Goal: Information Seeking & Learning: Learn about a topic

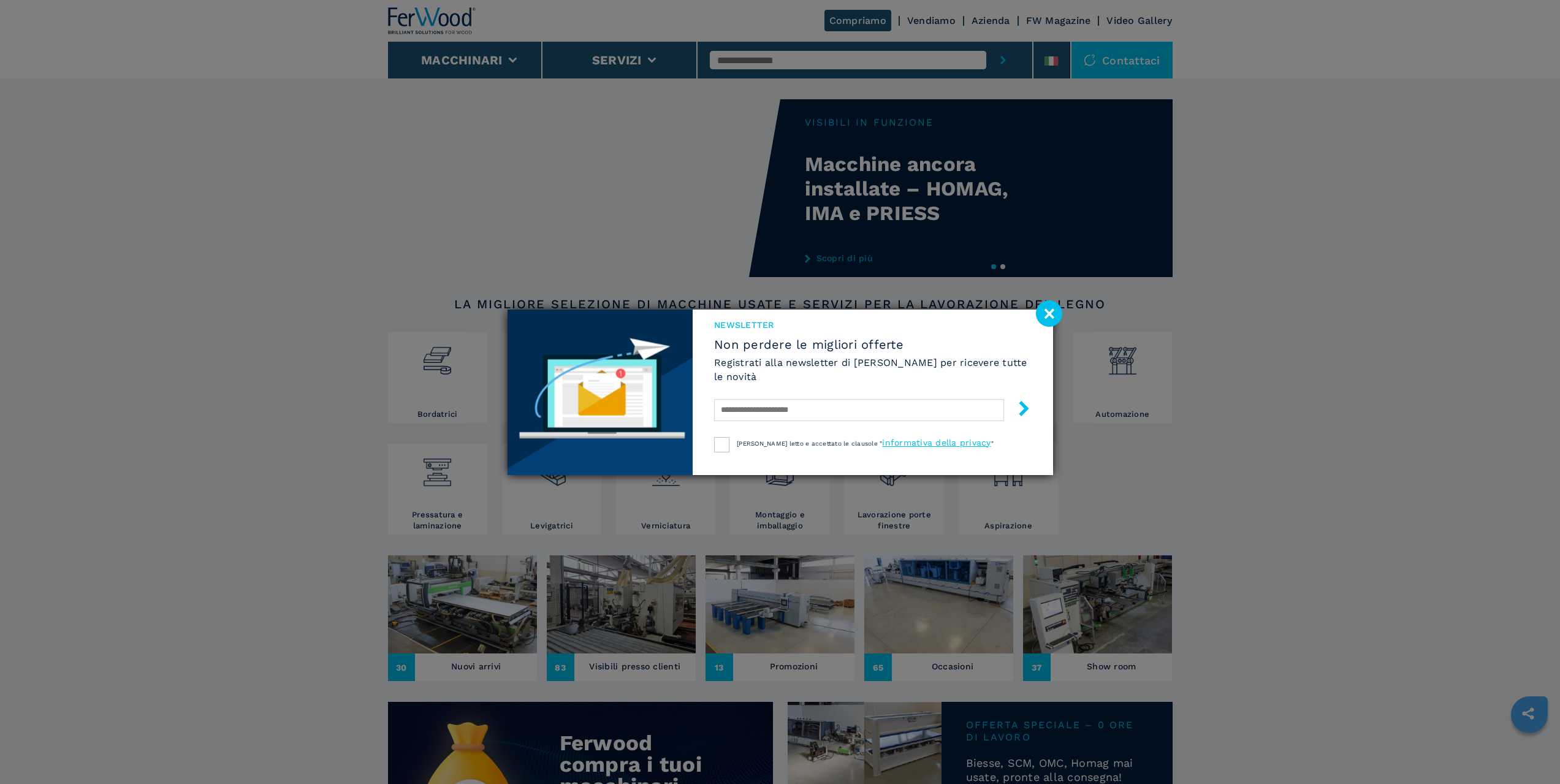
click at [1053, 313] on image at bounding box center [1048, 313] width 26 height 26
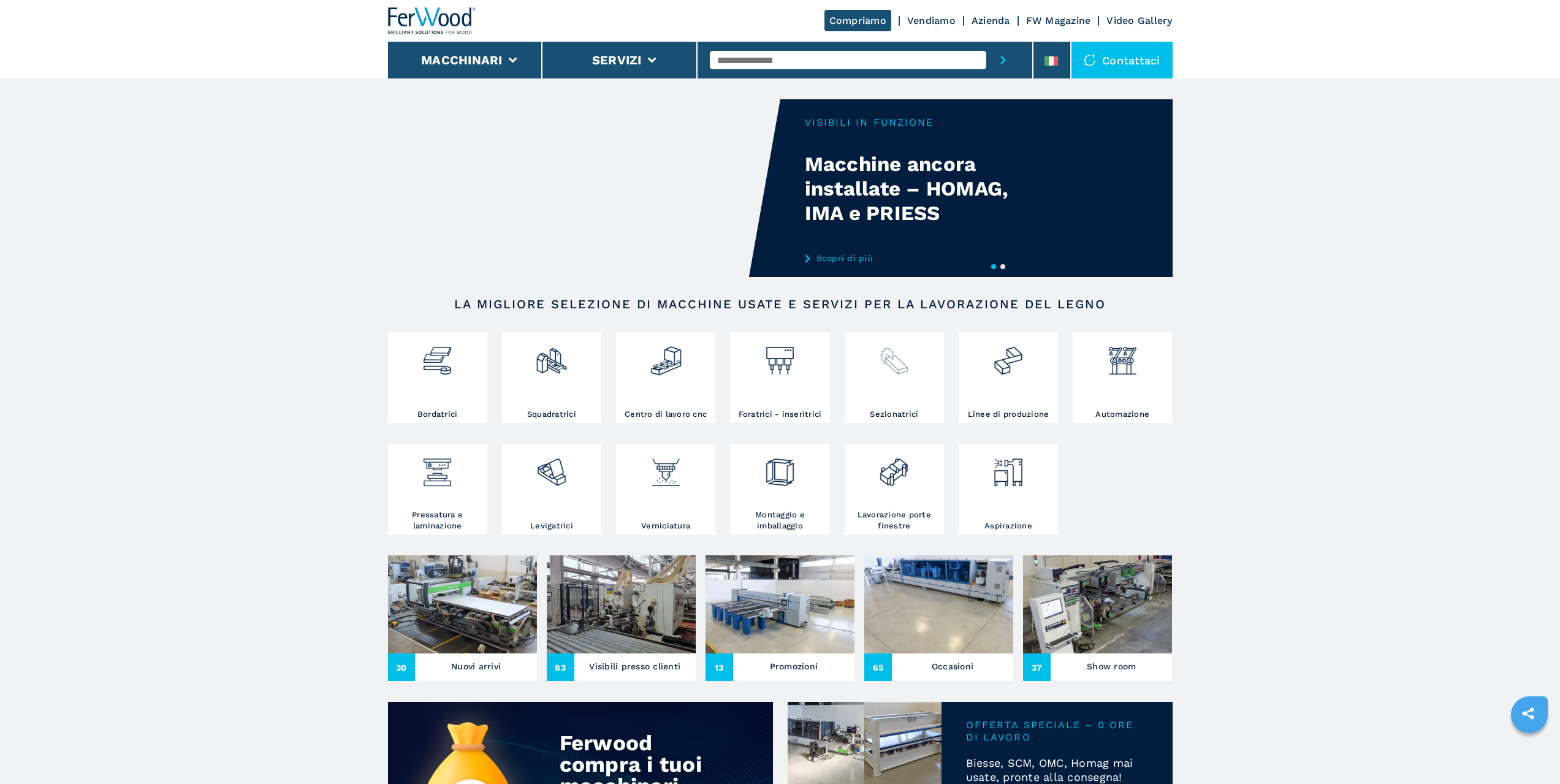
click at [898, 376] on img at bounding box center [894, 355] width 32 height 42
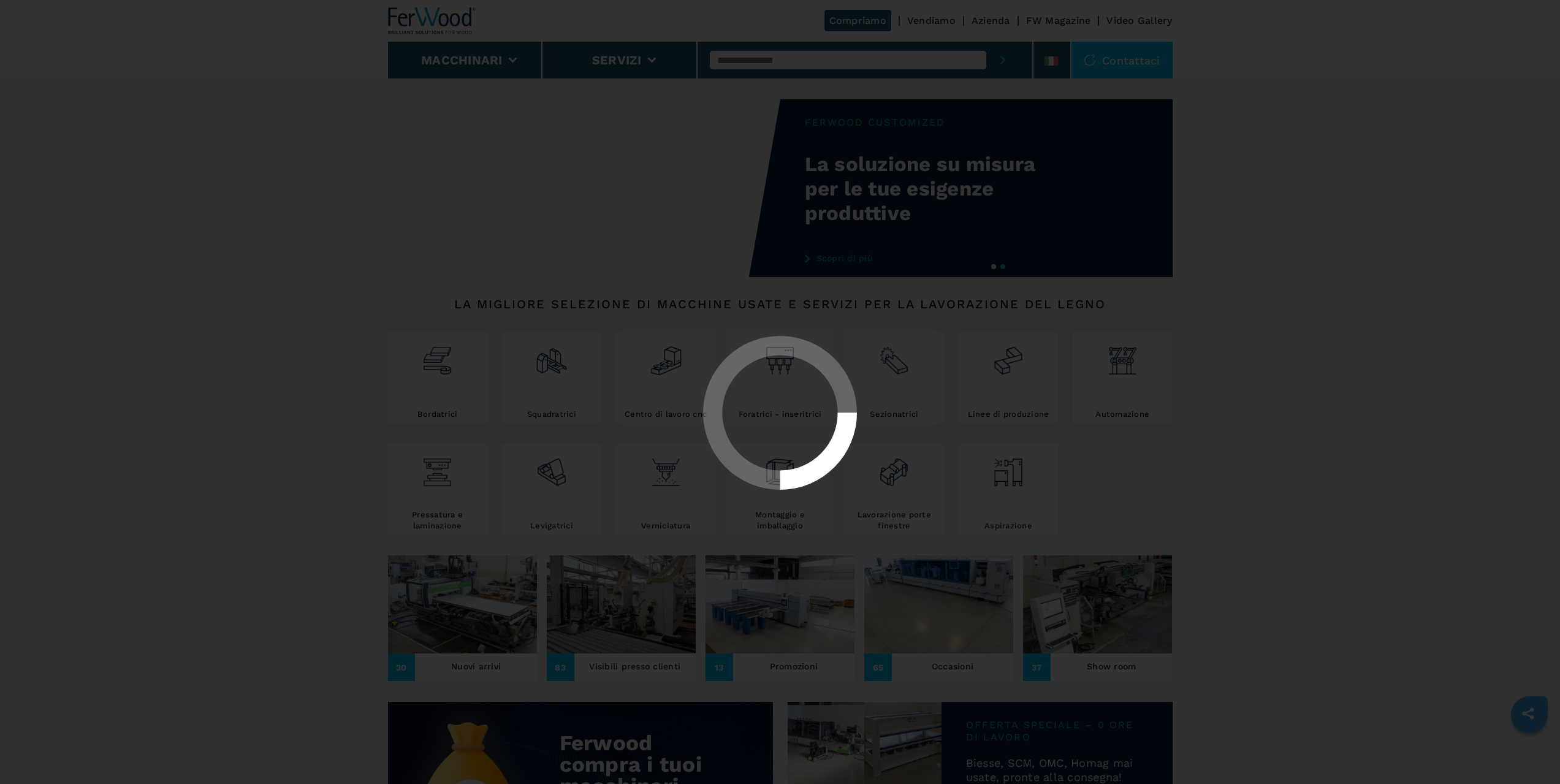
select select "**********"
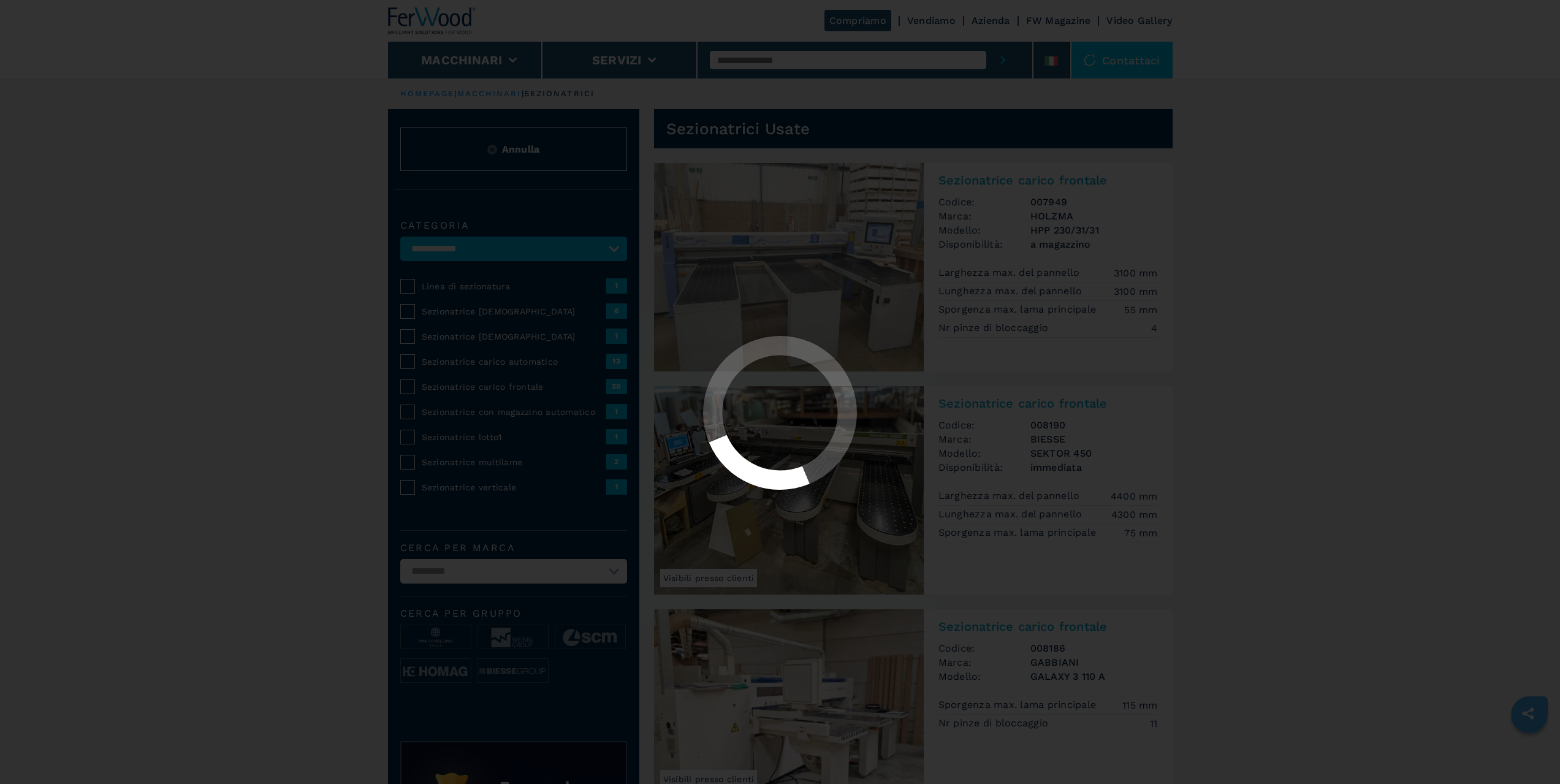
select select "**********"
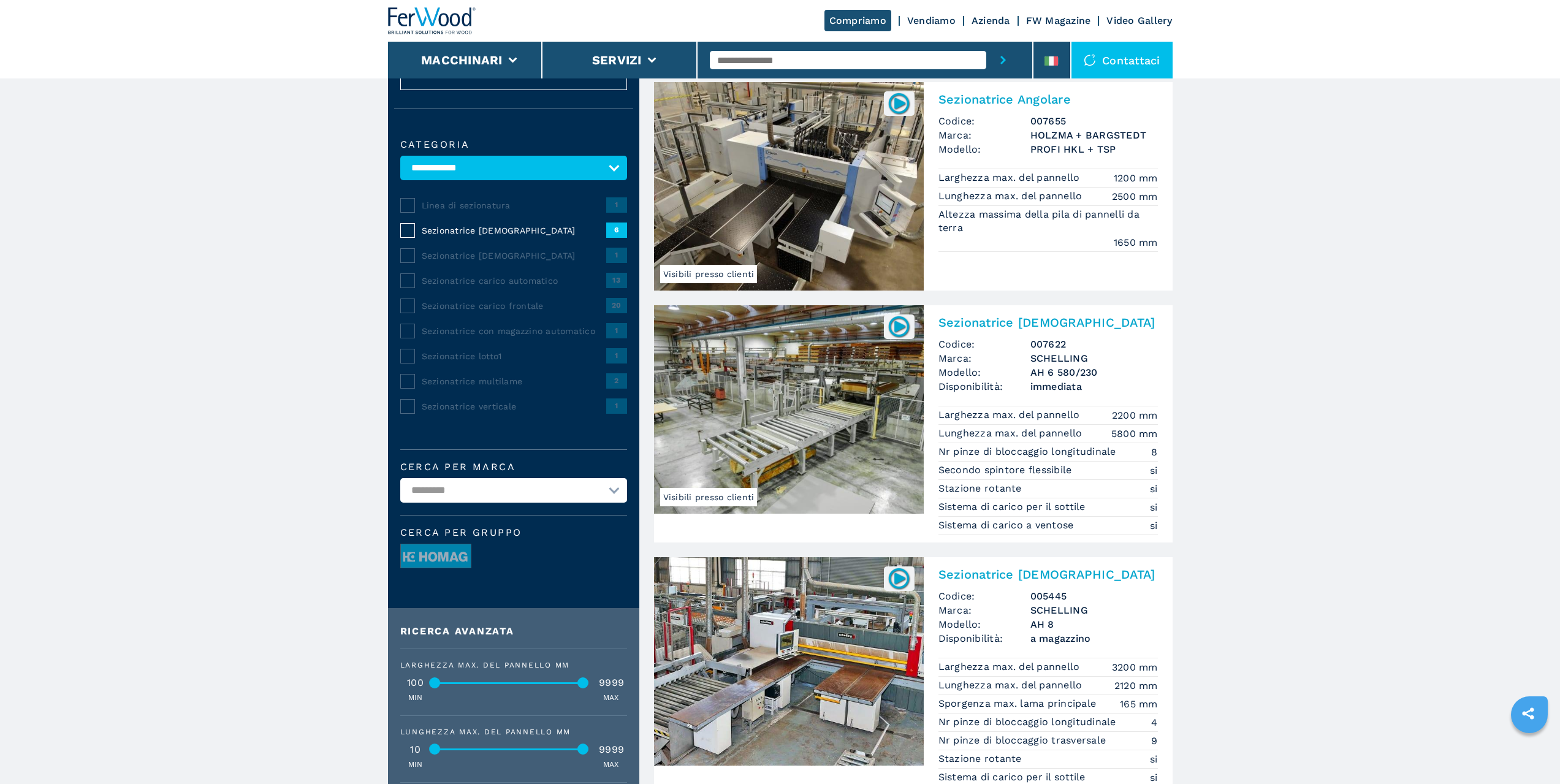
scroll to position [122, 0]
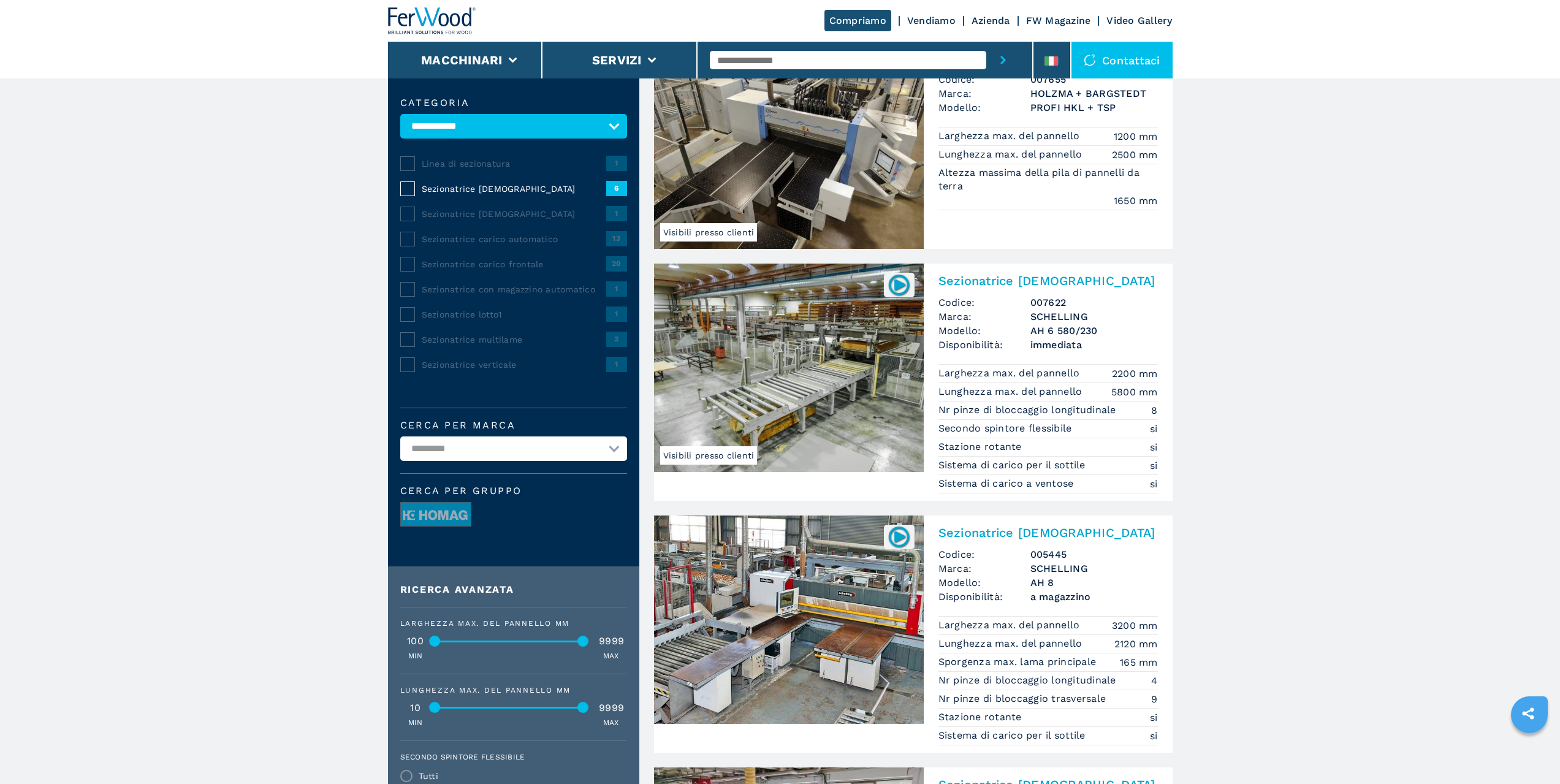
click at [843, 383] on img at bounding box center [789, 367] width 270 height 208
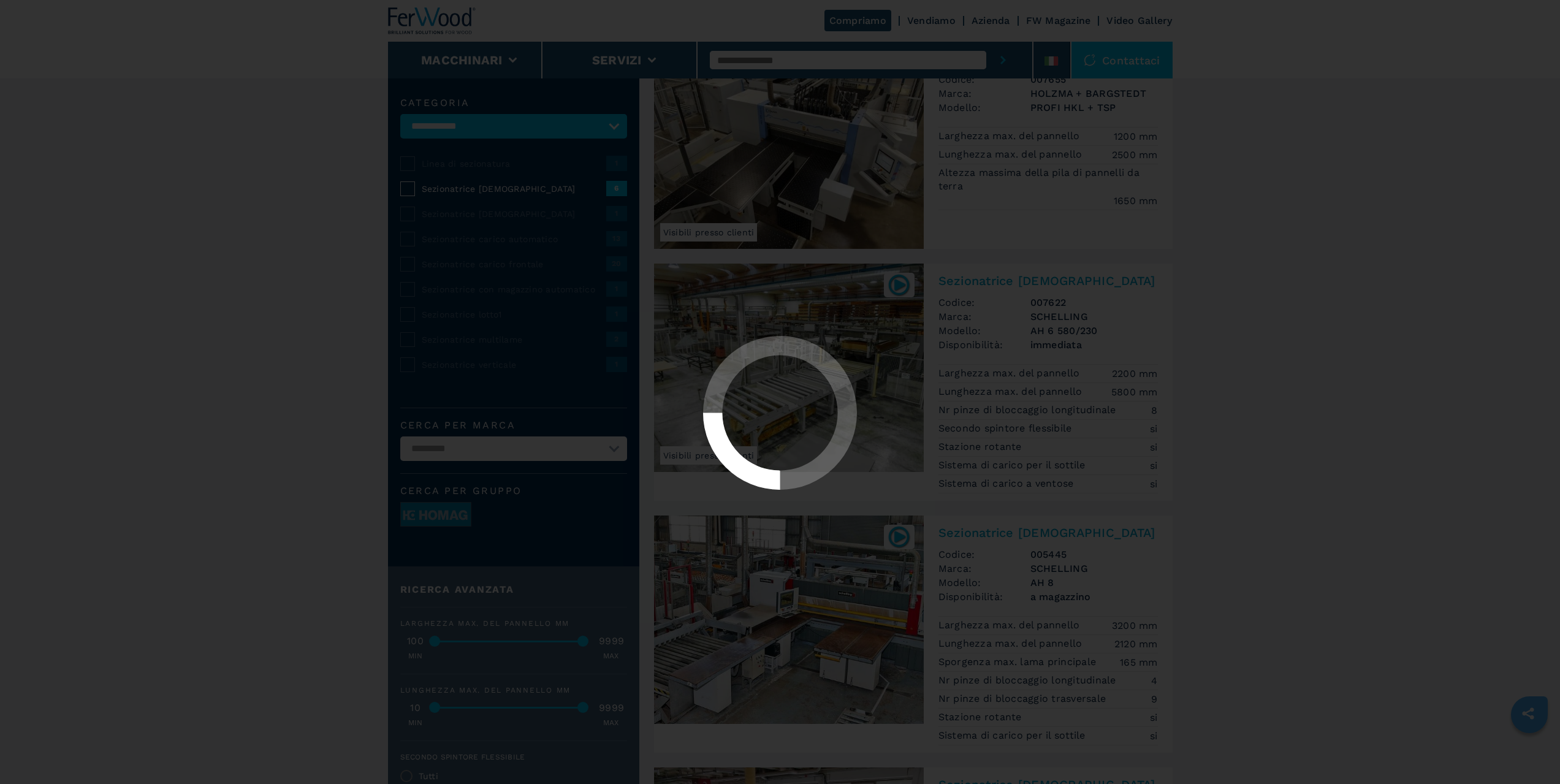
scroll to position [0, 0]
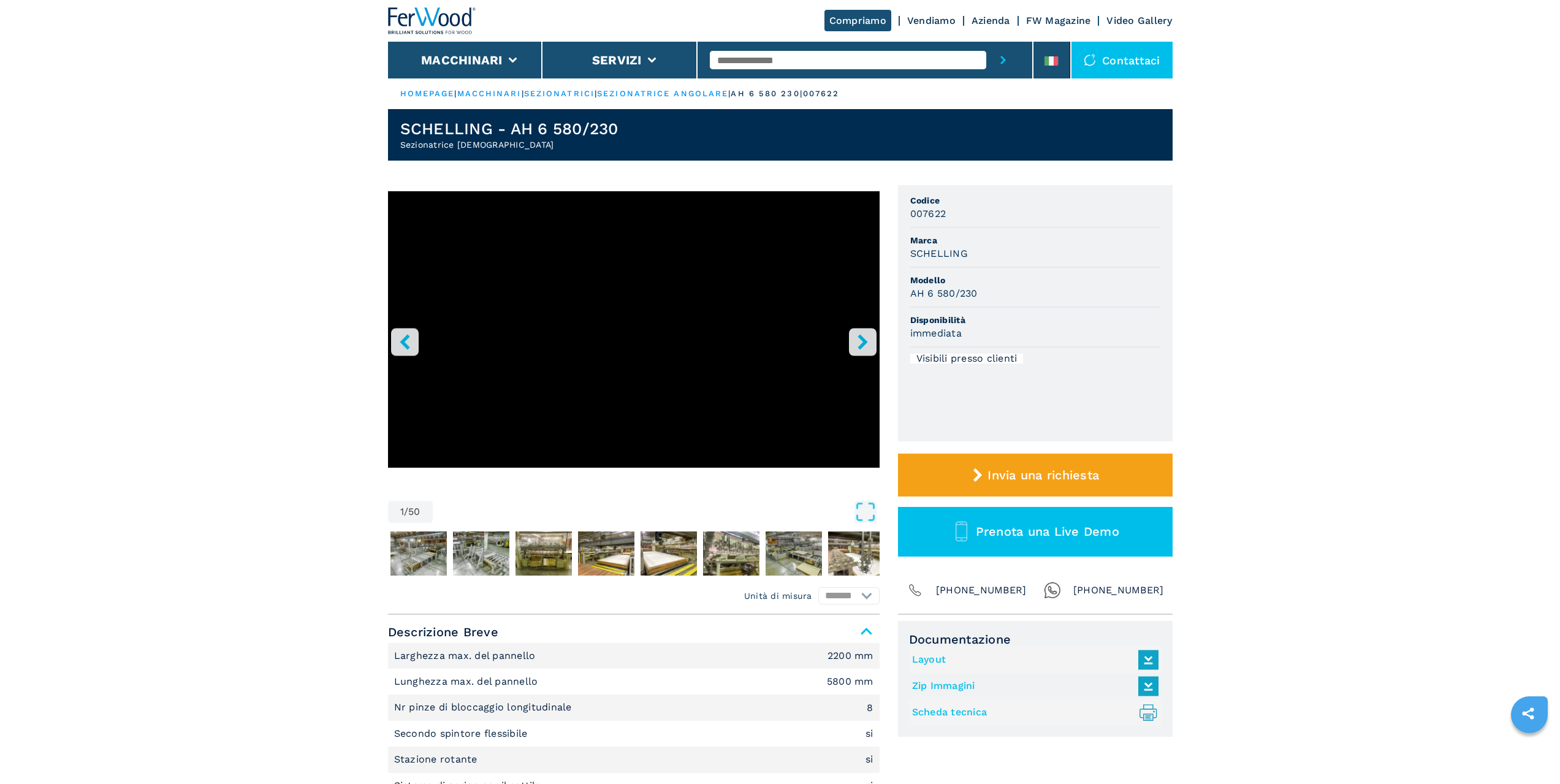
click at [862, 343] on icon "right-button" at bounding box center [862, 342] width 9 height 15
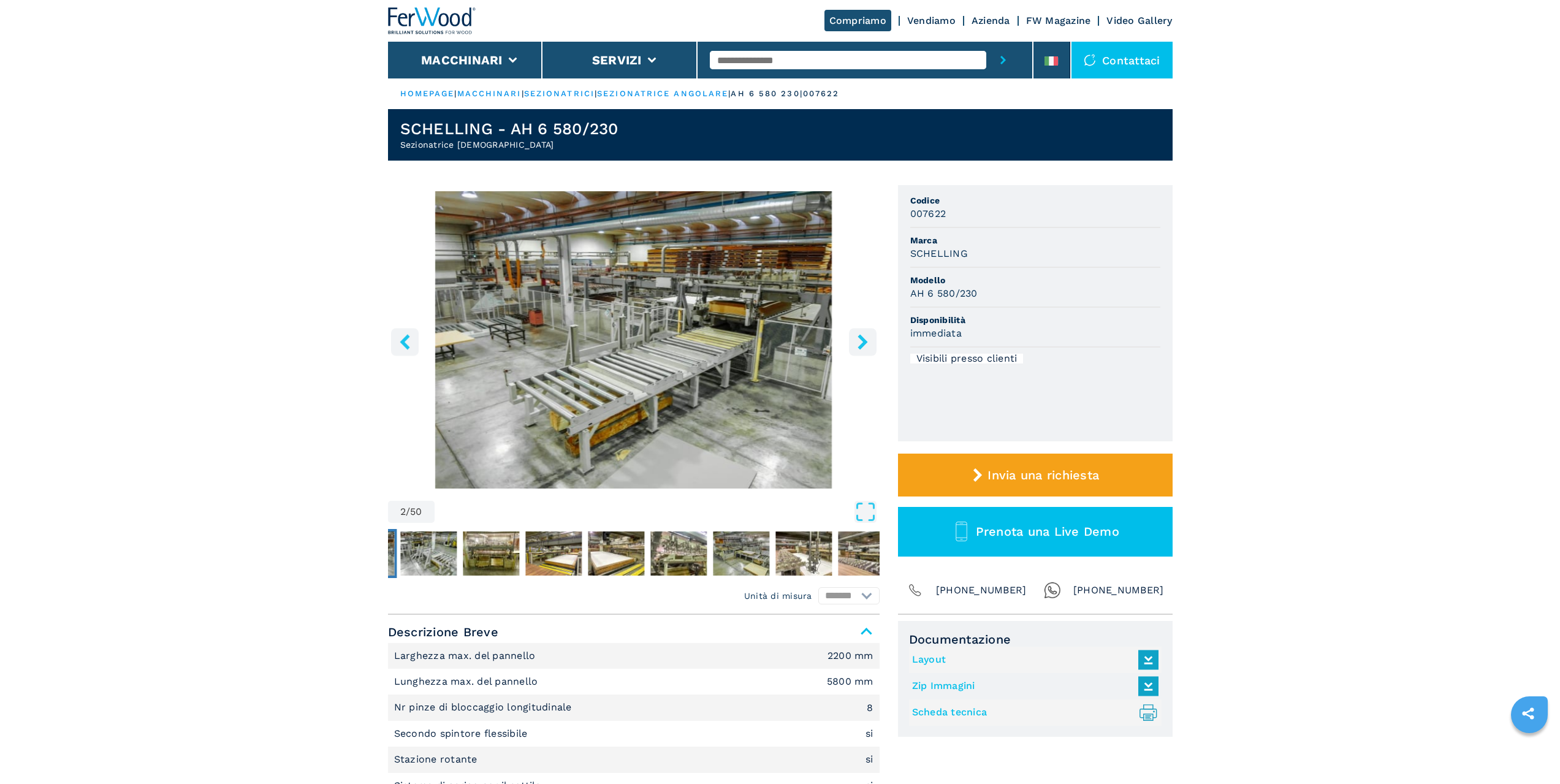
click at [862, 343] on icon "right-button" at bounding box center [862, 342] width 9 height 15
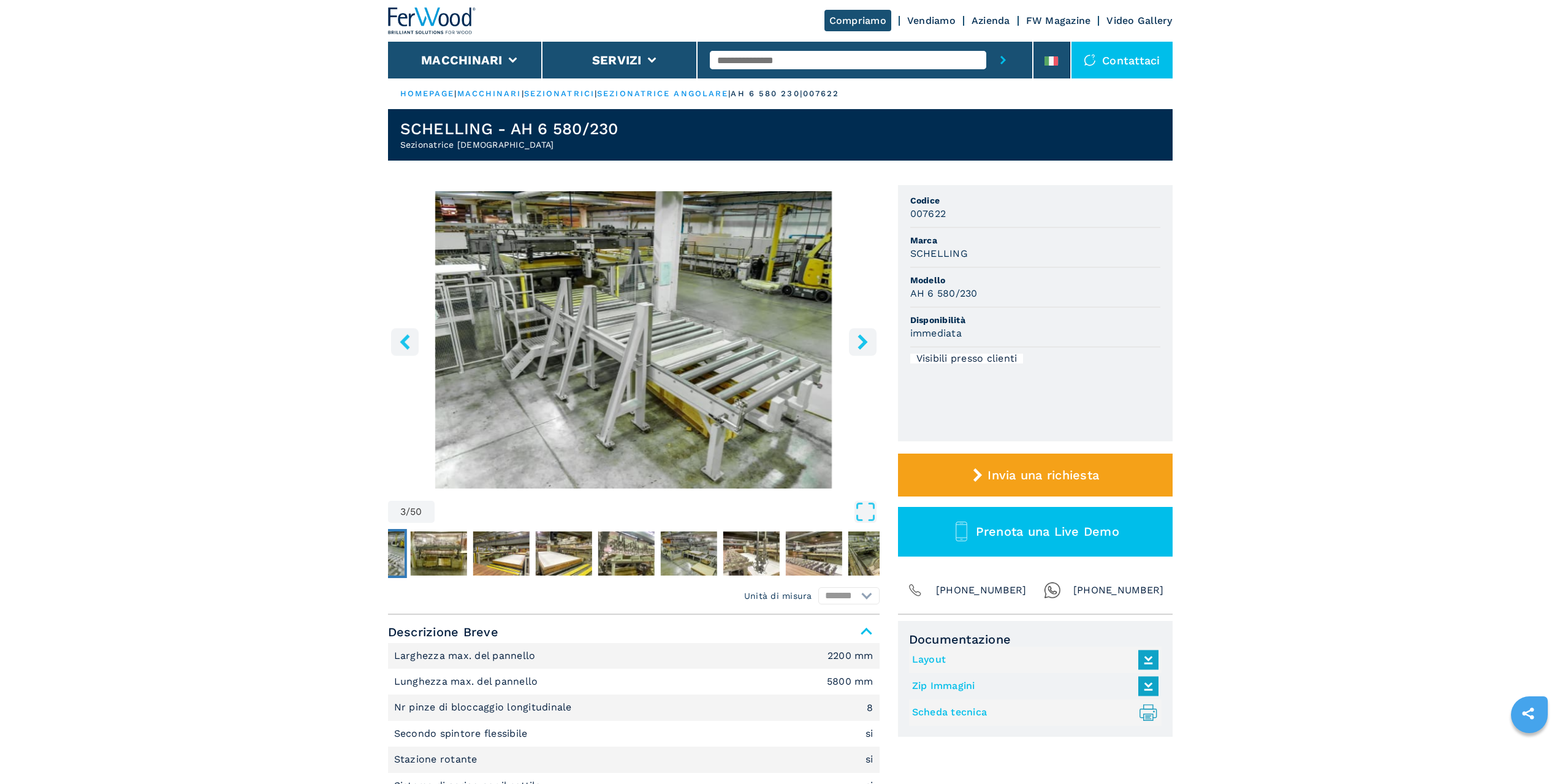
click at [862, 343] on icon "right-button" at bounding box center [862, 342] width 9 height 15
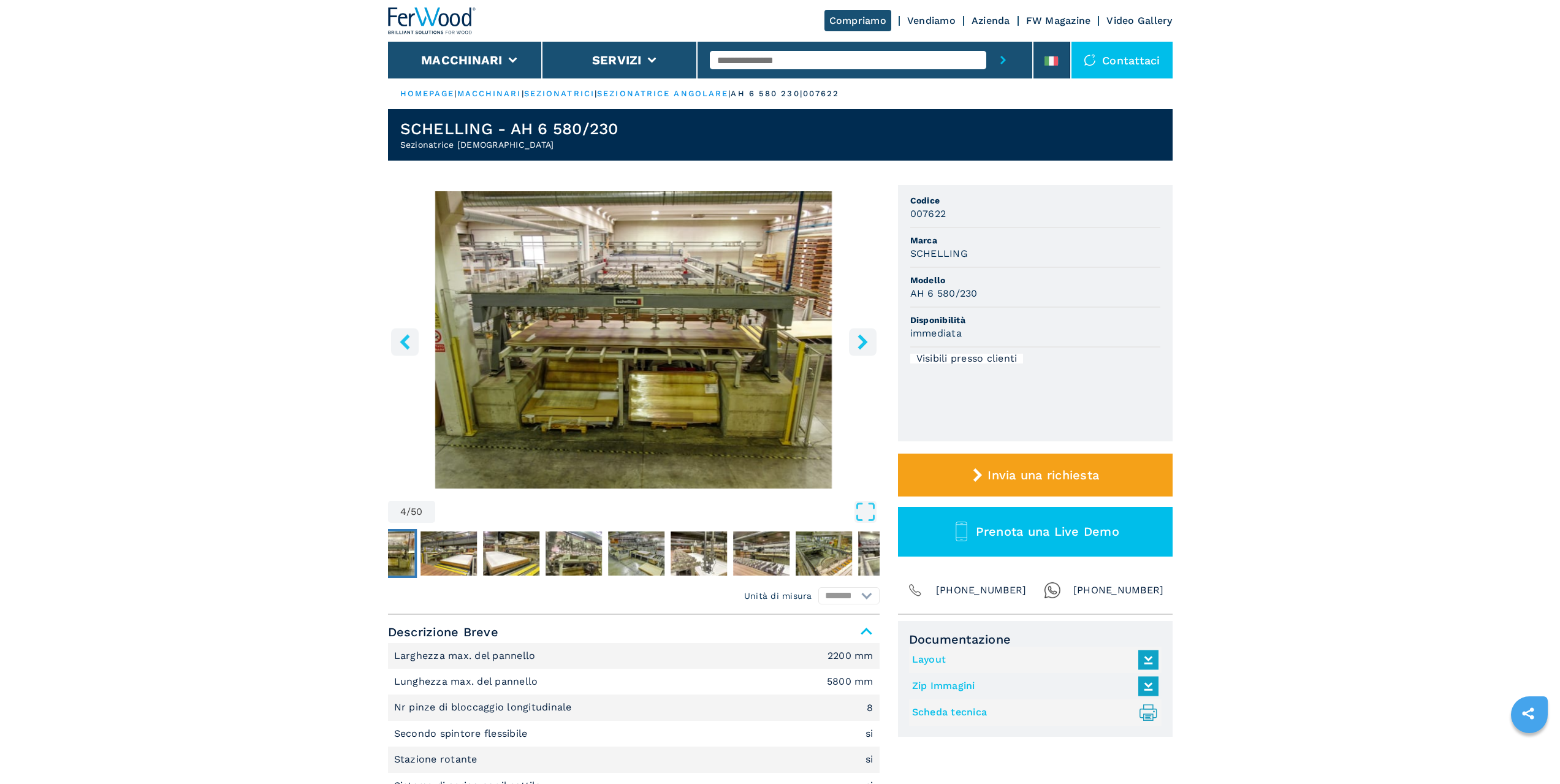
click at [860, 340] on icon "right-button" at bounding box center [863, 342] width 15 height 15
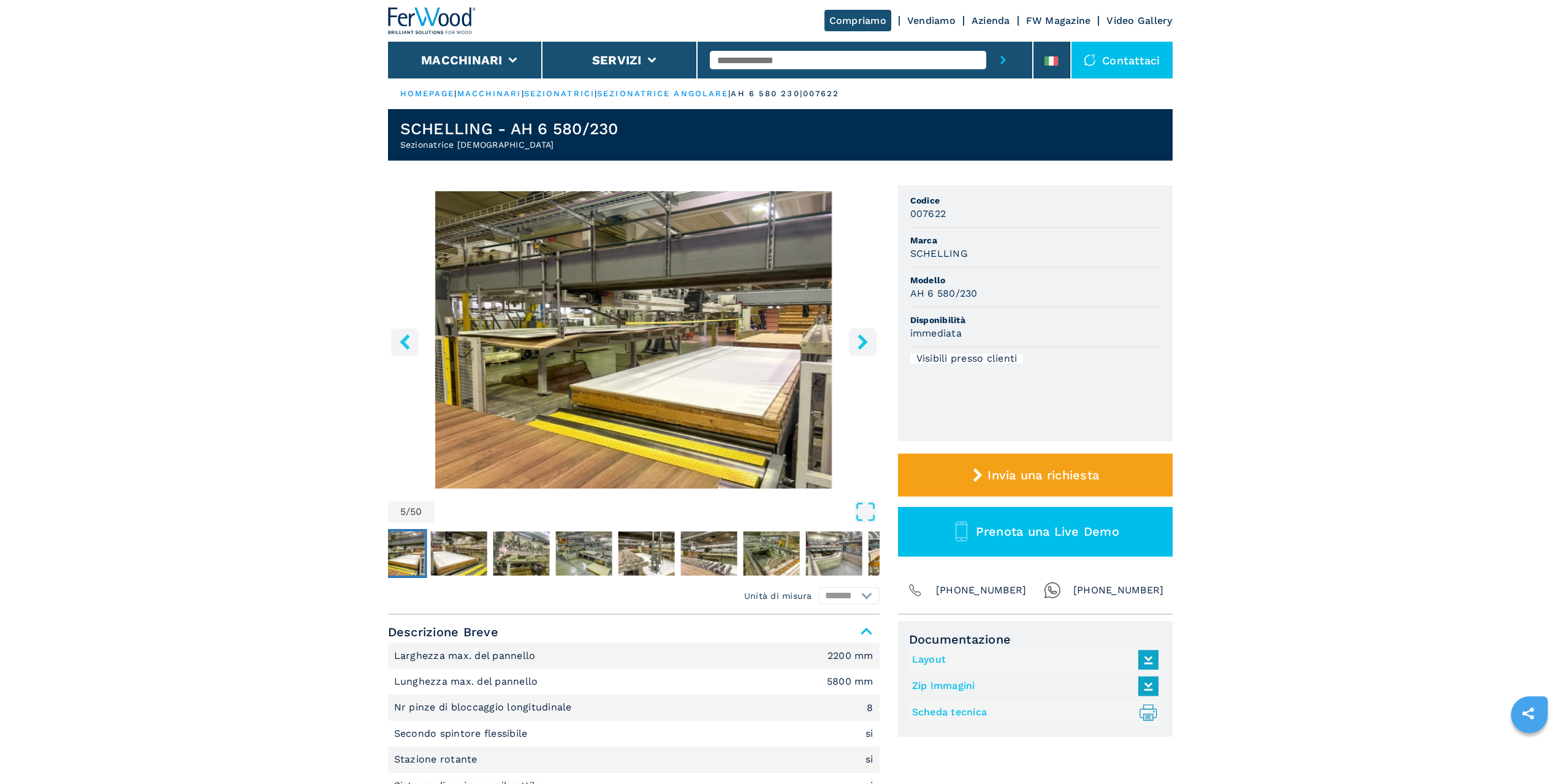
click at [860, 339] on icon "right-button" at bounding box center [862, 342] width 9 height 15
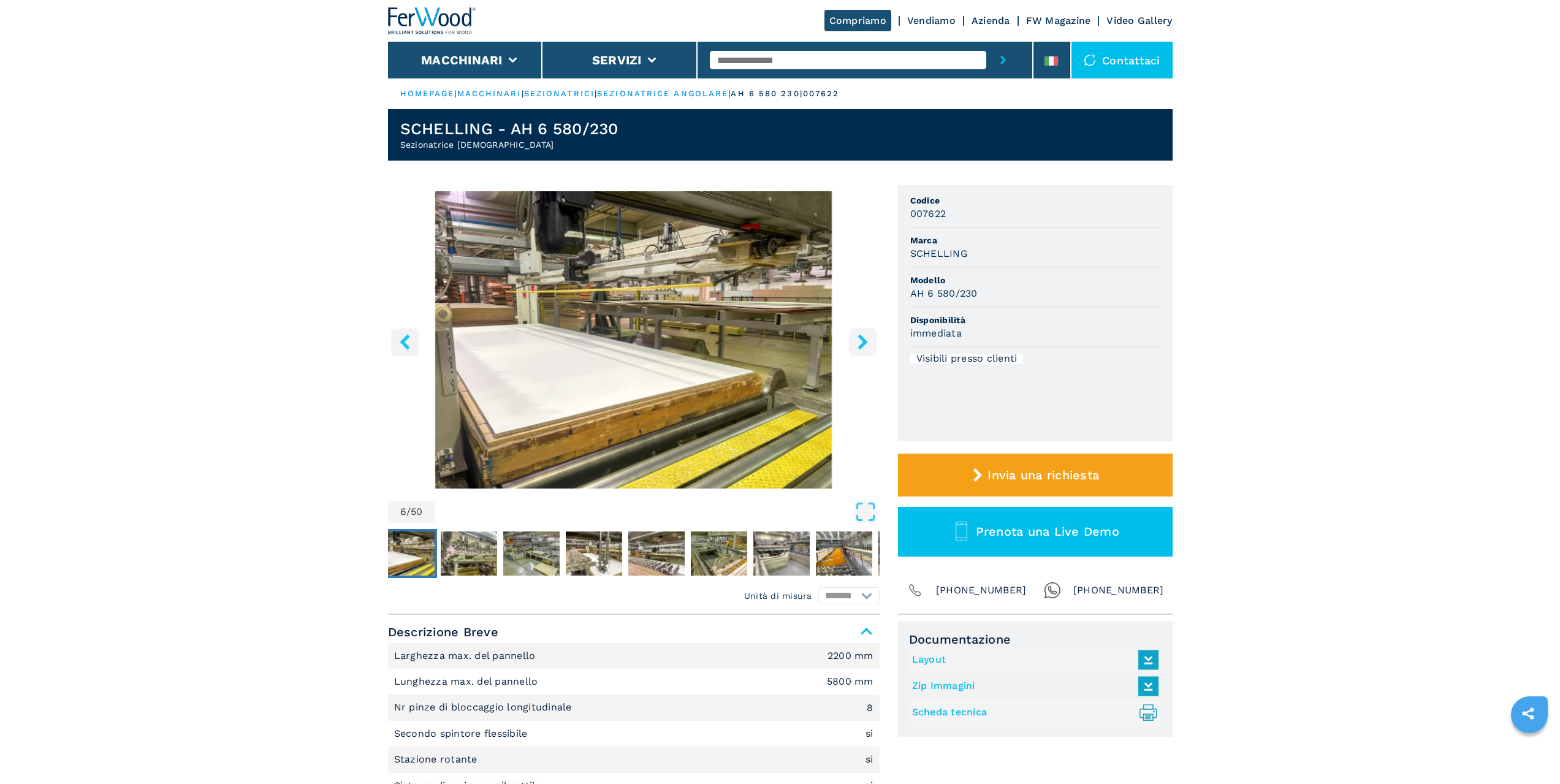
click at [859, 343] on icon "right-button" at bounding box center [863, 342] width 15 height 15
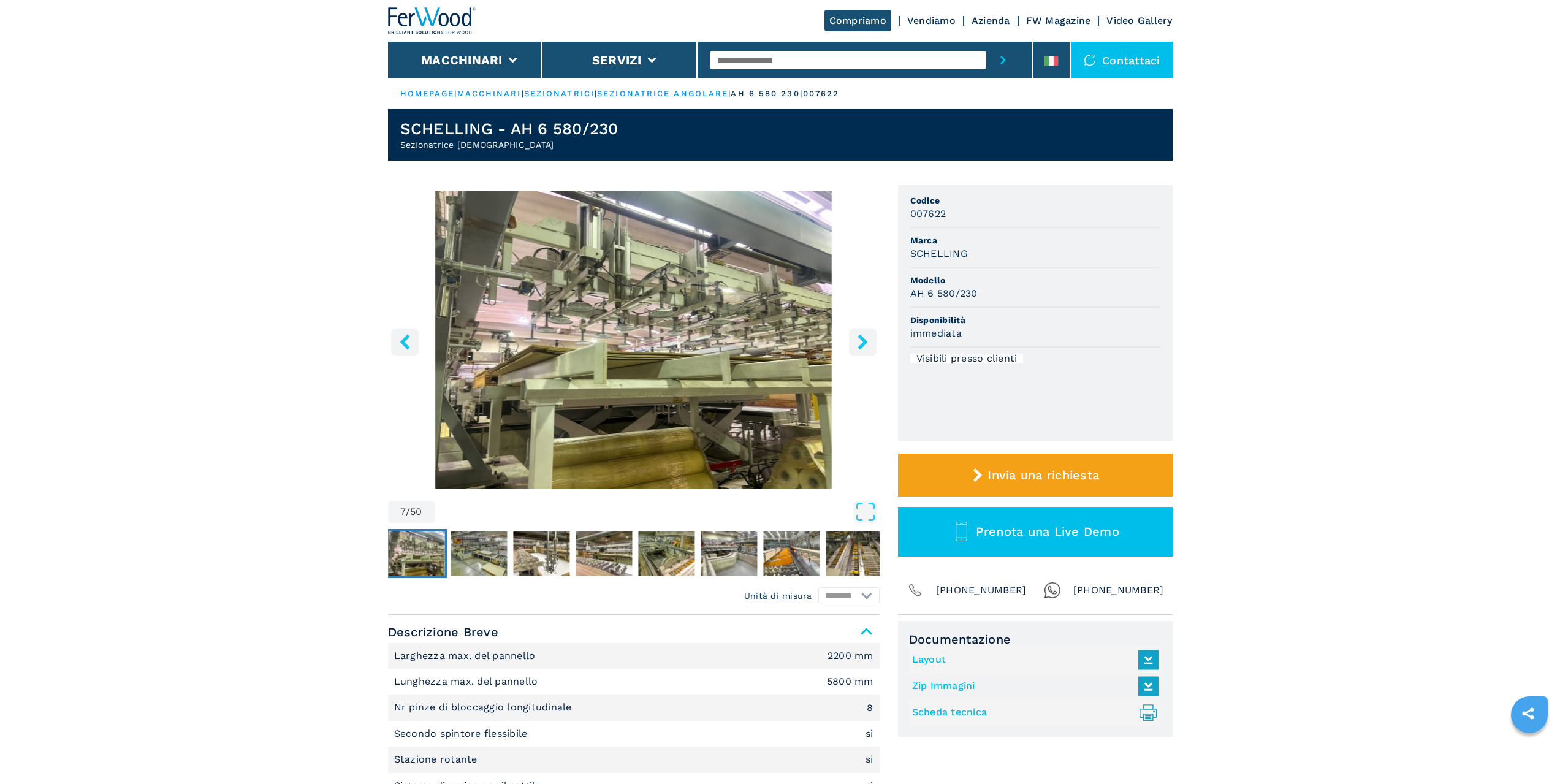
click at [859, 343] on icon "right-button" at bounding box center [863, 342] width 15 height 15
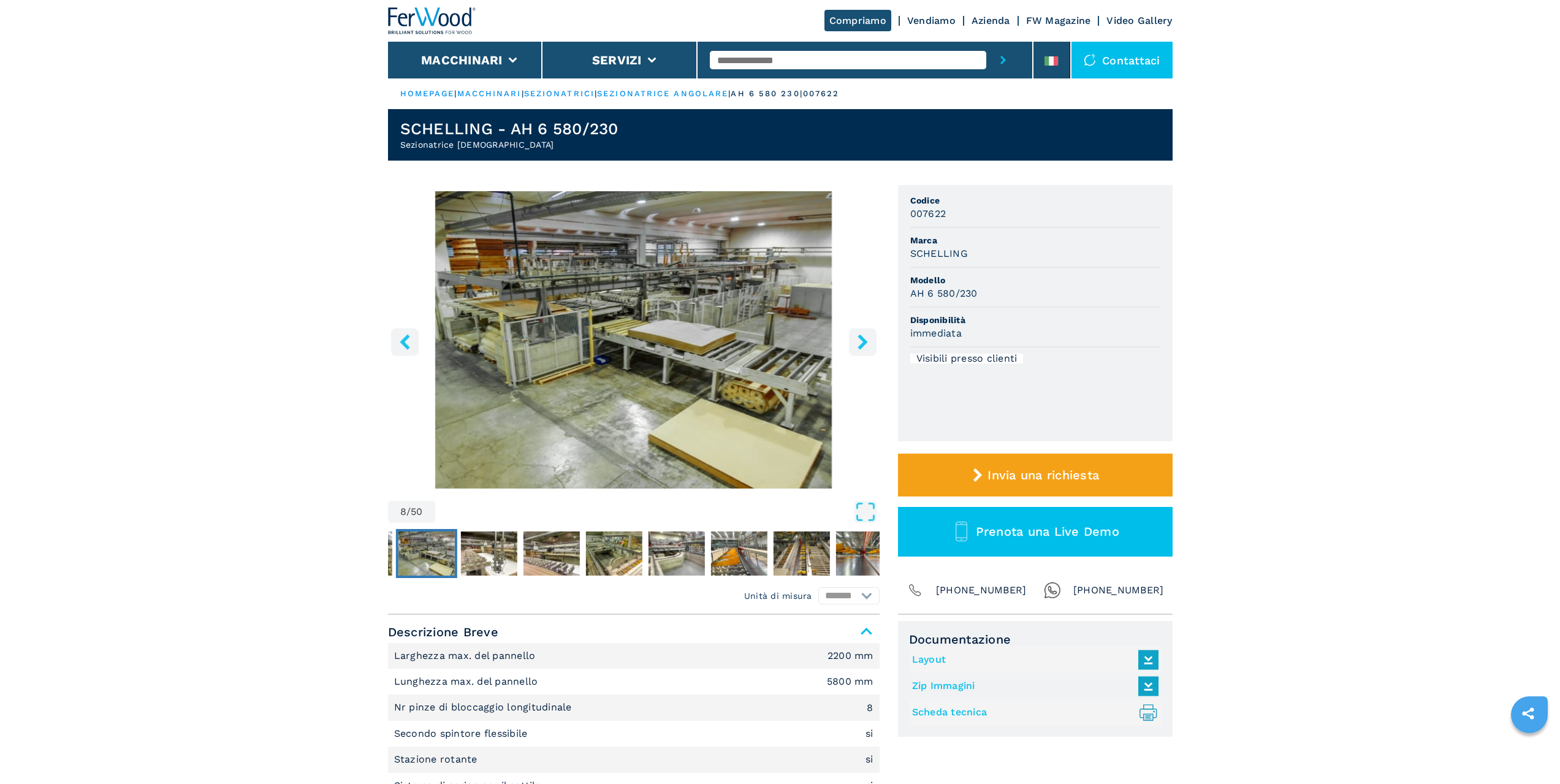
click at [859, 343] on icon "right-button" at bounding box center [863, 342] width 15 height 15
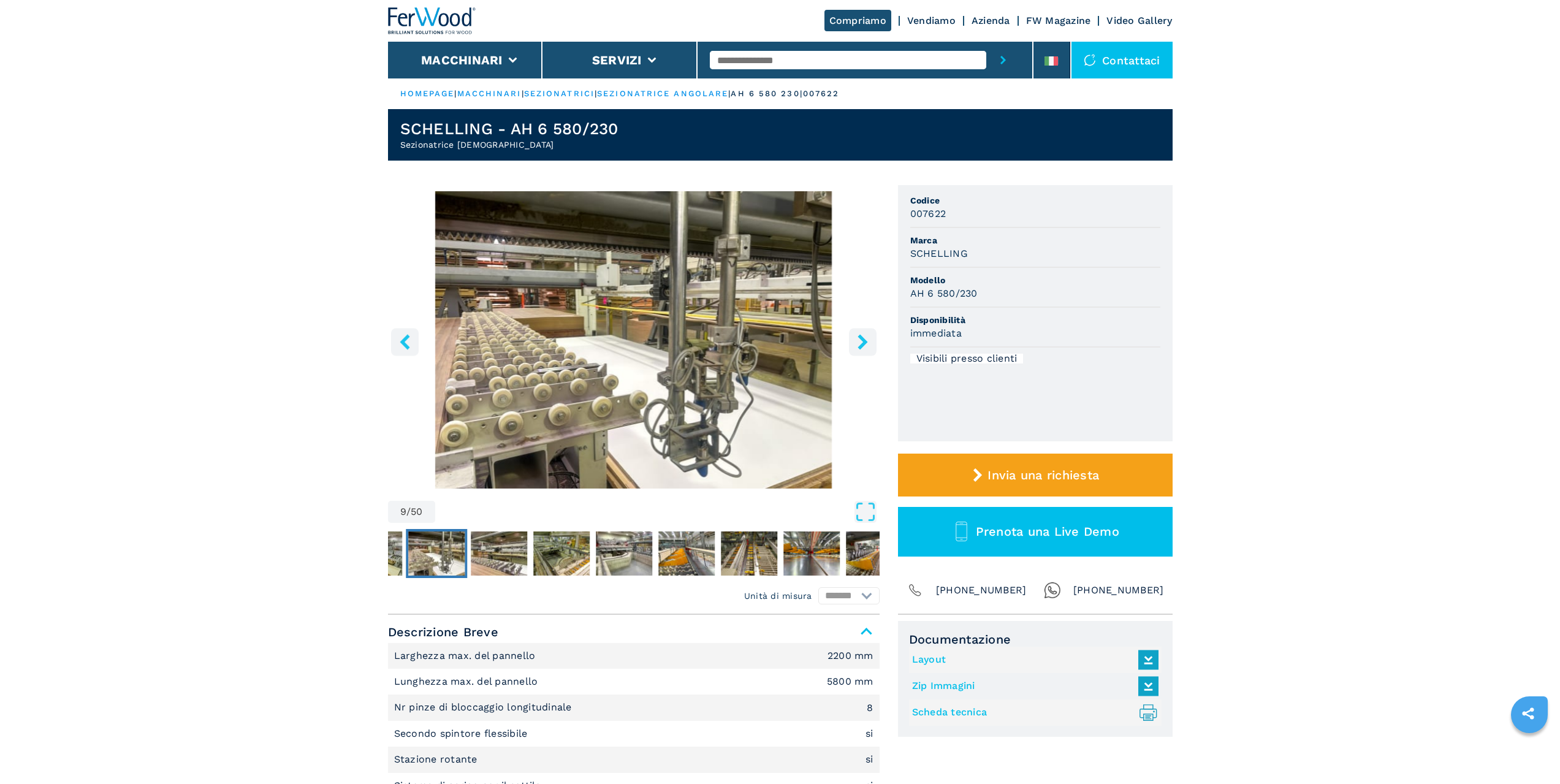
click at [859, 343] on icon "right-button" at bounding box center [863, 342] width 15 height 15
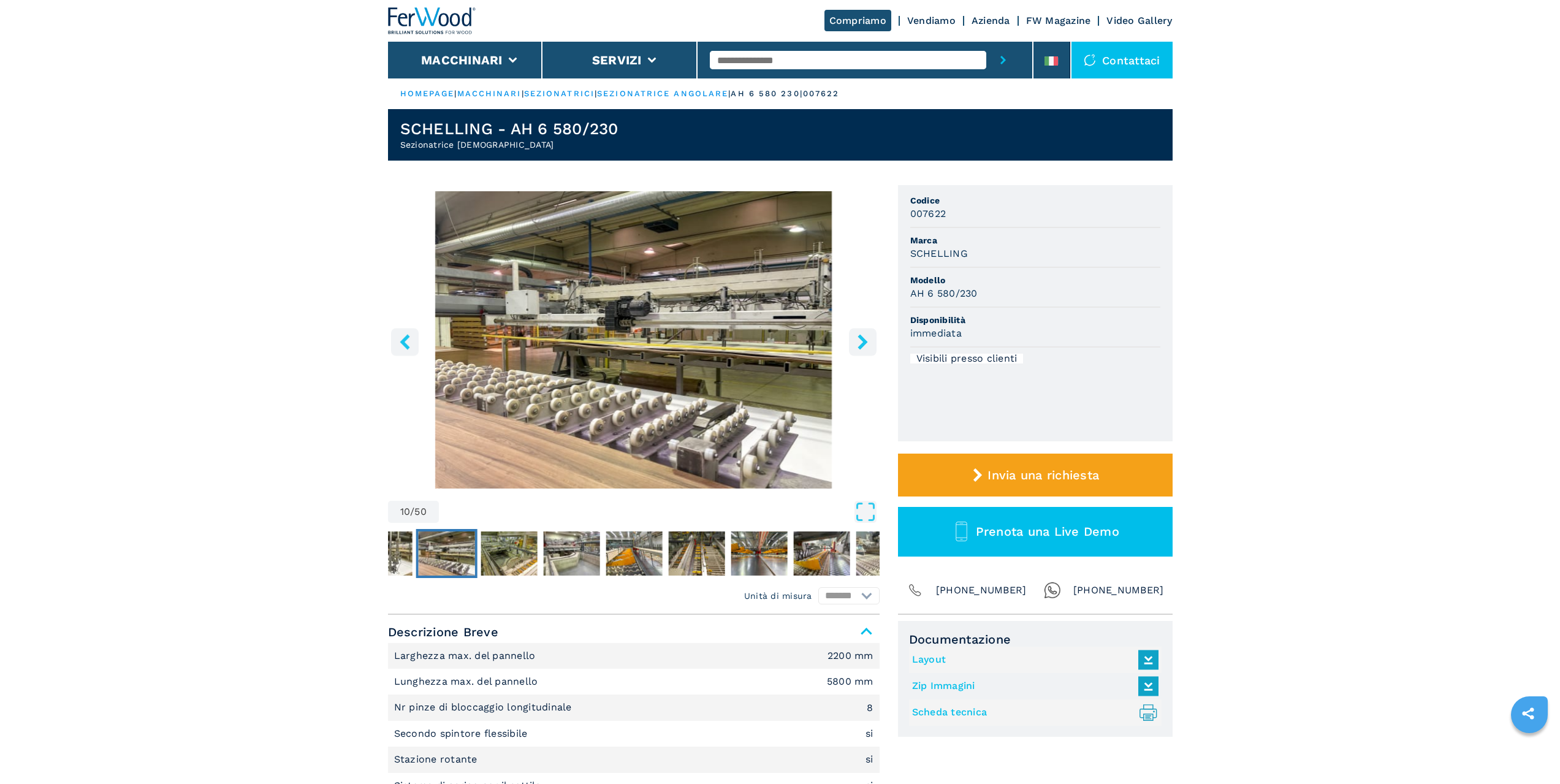
click at [859, 342] on icon "right-button" at bounding box center [863, 342] width 15 height 15
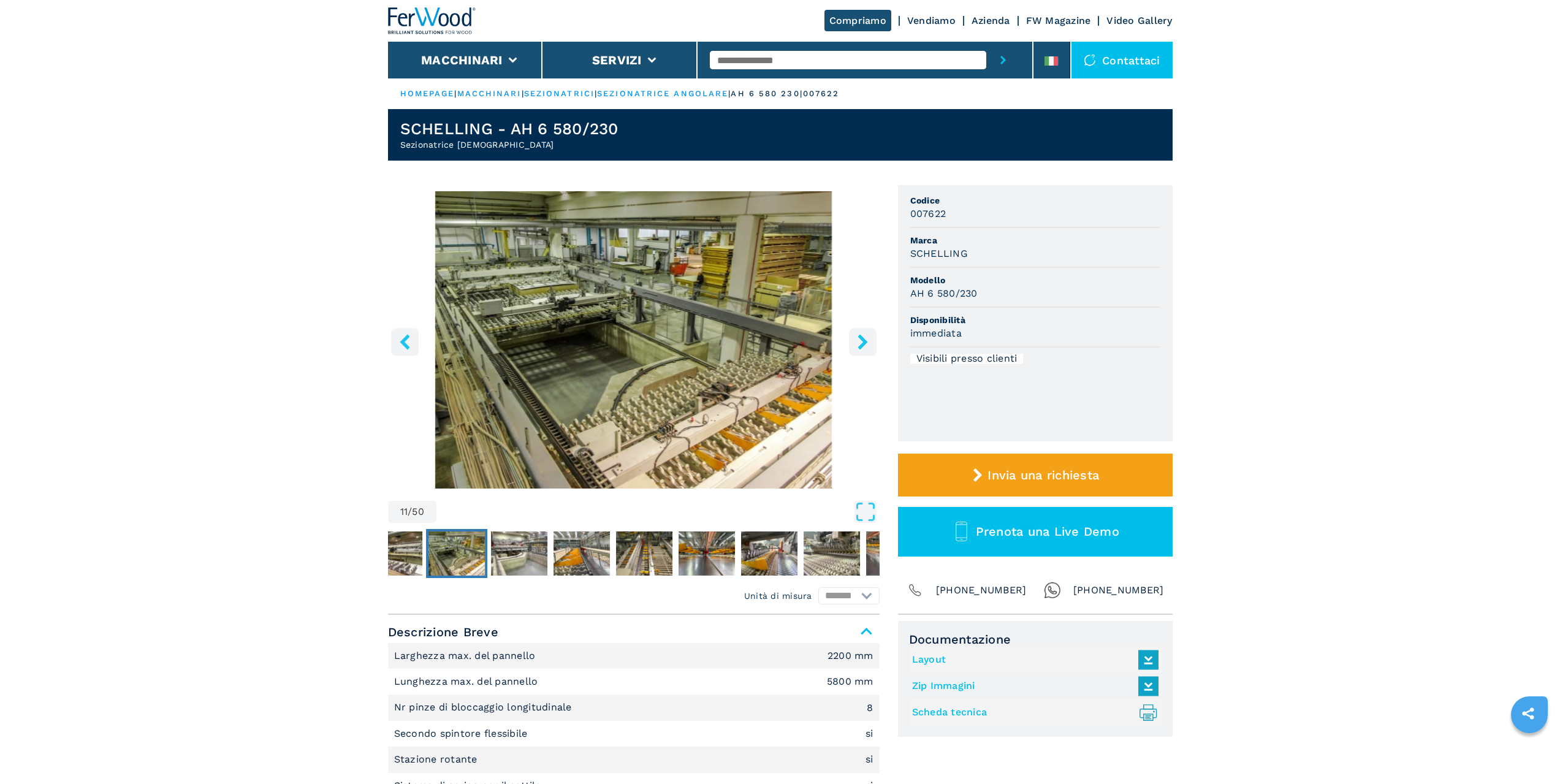
click at [858, 342] on icon "right-button" at bounding box center [863, 342] width 15 height 15
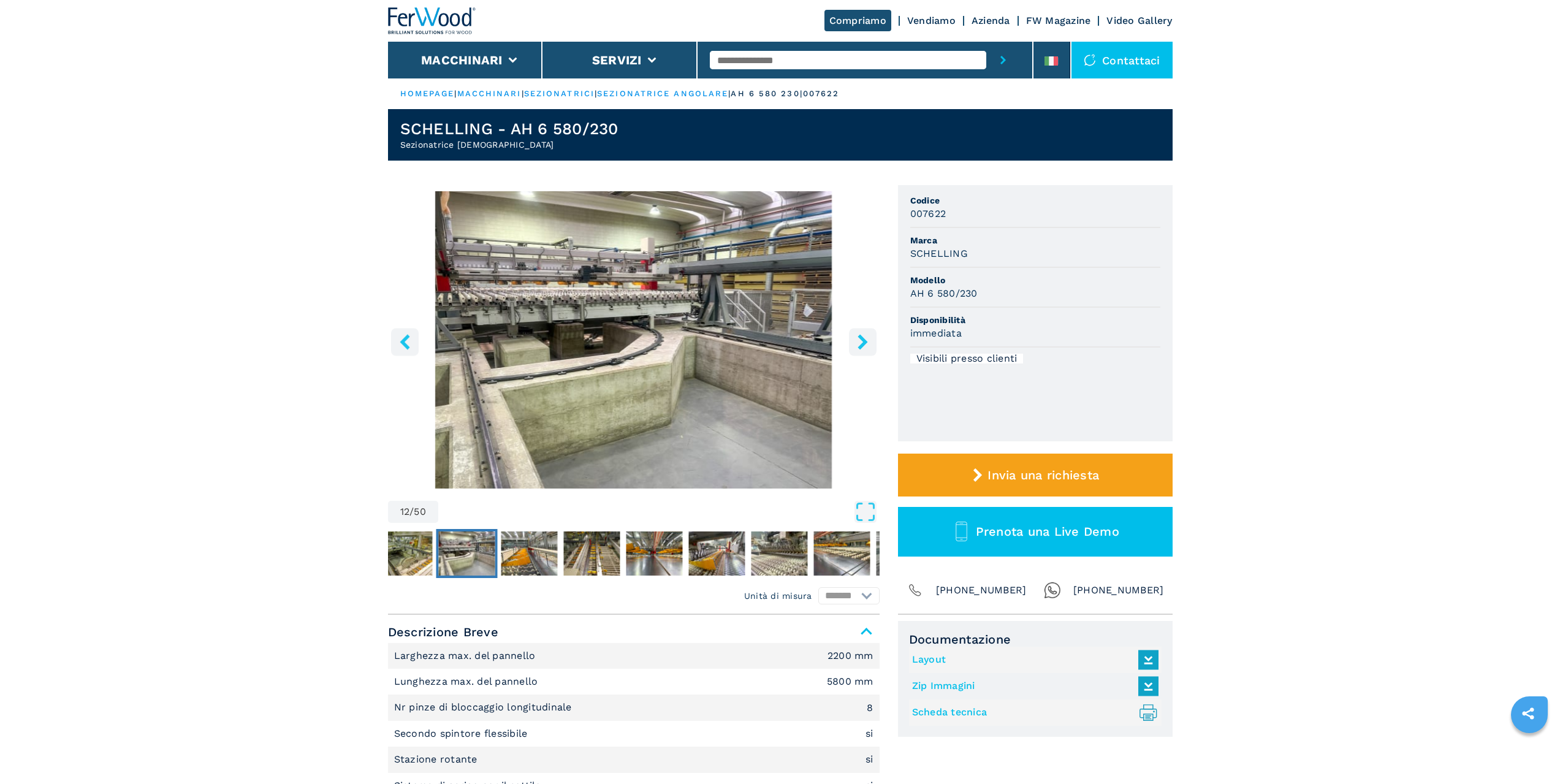
click at [864, 338] on icon "right-button" at bounding box center [862, 342] width 9 height 15
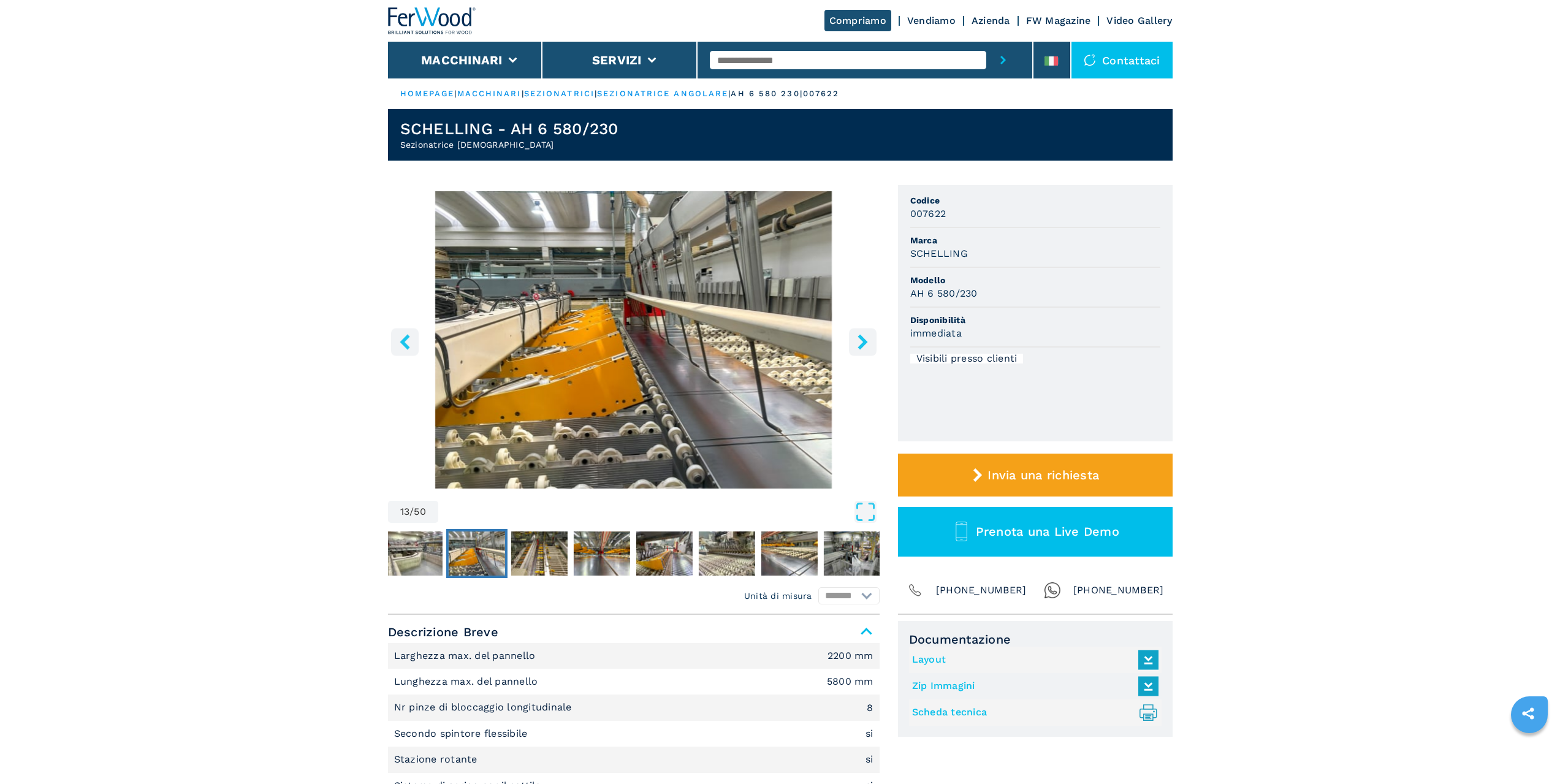
click at [864, 338] on icon "right-button" at bounding box center [862, 342] width 9 height 15
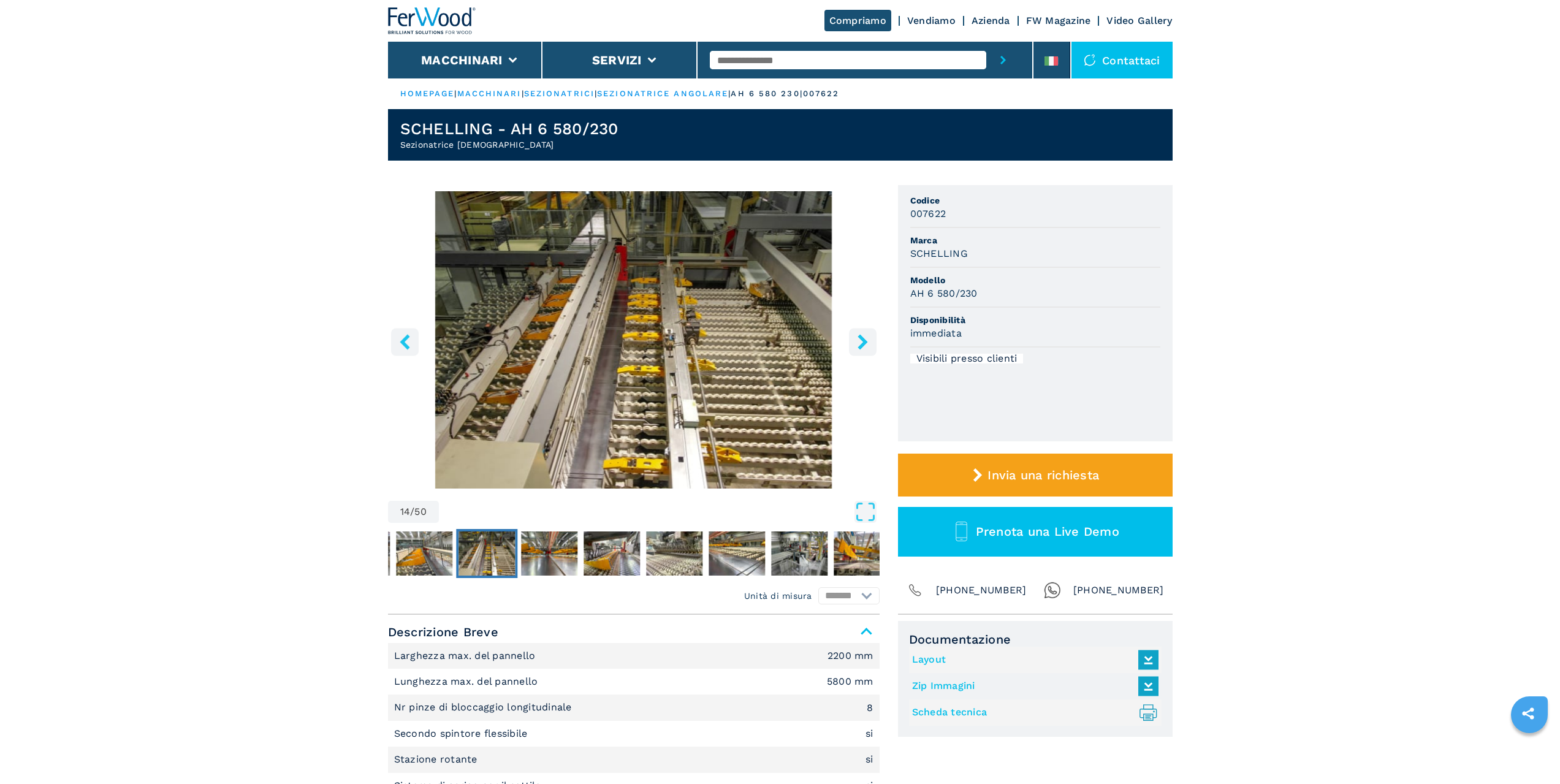
click at [864, 338] on icon "right-button" at bounding box center [862, 342] width 9 height 15
